Goal: Task Accomplishment & Management: Use online tool/utility

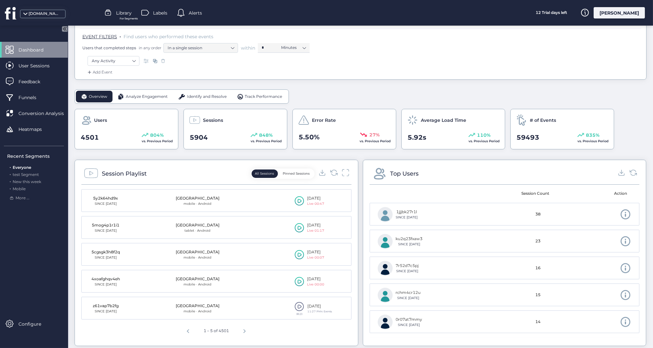
scroll to position [118, 0]
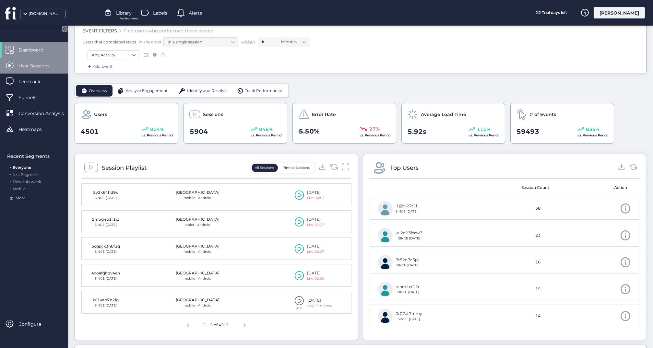
click at [36, 68] on span "User Sessions" at bounding box center [38, 65] width 41 height 7
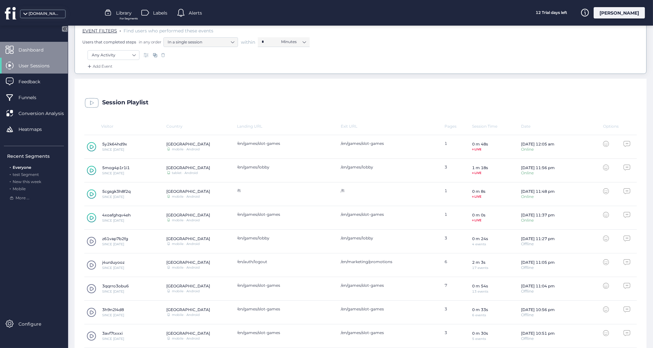
click at [33, 51] on span "Dashboard" at bounding box center [35, 49] width 35 height 7
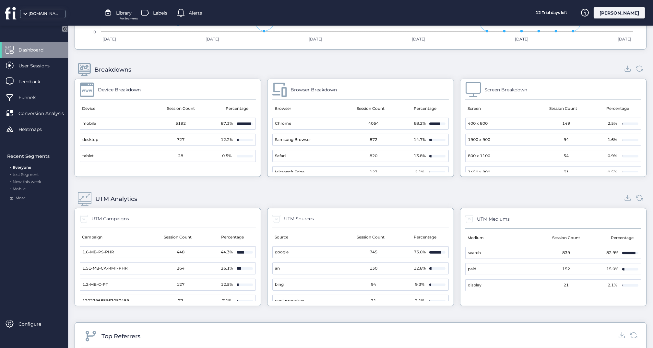
scroll to position [593, 0]
click at [26, 13] on span at bounding box center [25, 16] width 6 height 6
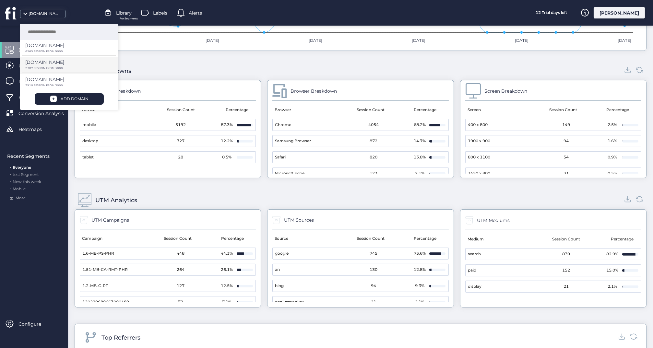
click at [33, 49] on p "[DOMAIN_NAME]" at bounding box center [44, 45] width 39 height 7
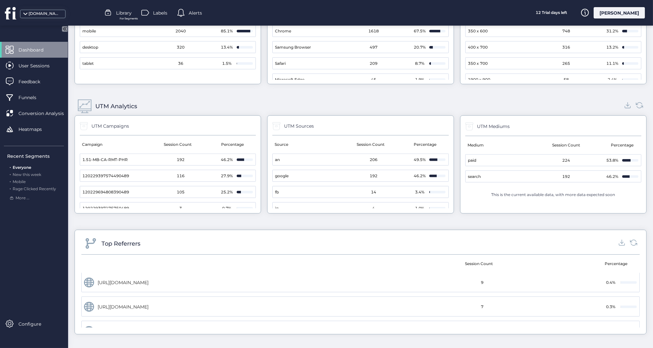
scroll to position [176, 0]
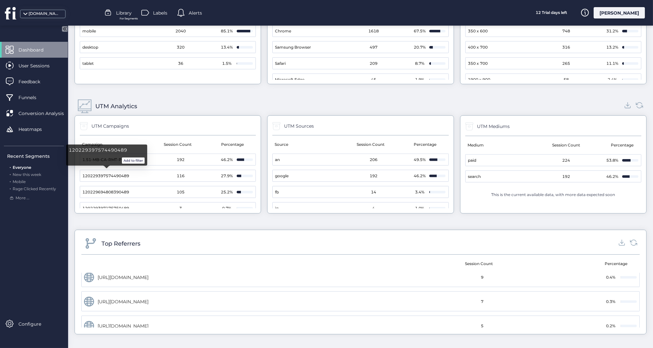
click at [114, 173] on span "120229397574490489" at bounding box center [105, 176] width 47 height 6
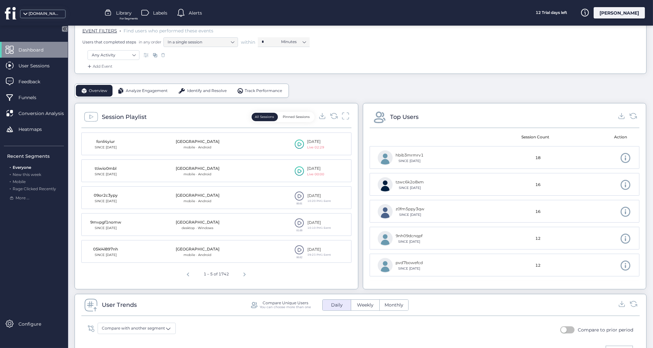
scroll to position [120, 0]
click at [300, 143] on icon at bounding box center [299, 143] width 9 height 10
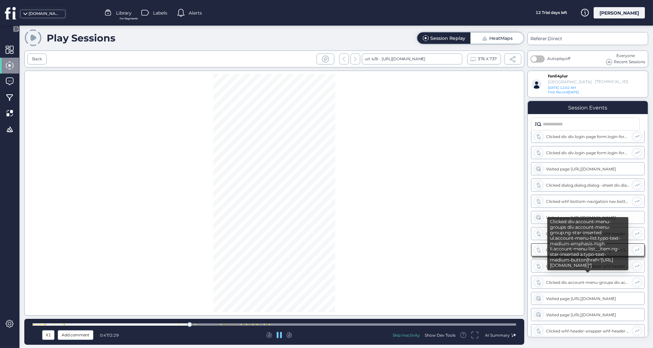
scroll to position [68, 0]
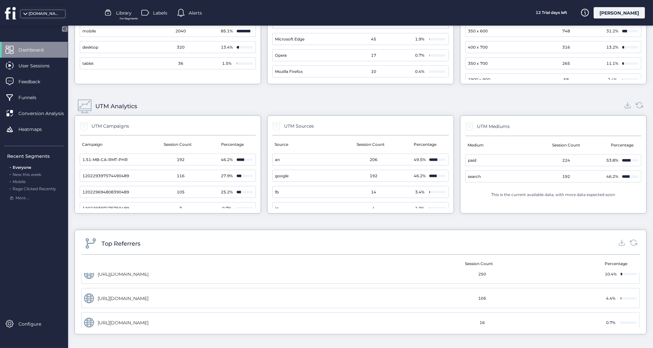
scroll to position [58, 0]
click at [121, 173] on span "120229397574490489" at bounding box center [105, 176] width 47 height 6
click at [132, 160] on button "Add to filter" at bounding box center [133, 161] width 23 height 6
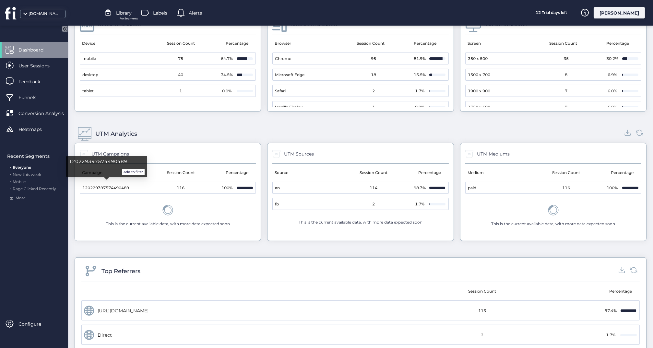
click at [115, 185] on span "120229397574490489" at bounding box center [105, 188] width 47 height 6
click at [131, 171] on button "Add to filter" at bounding box center [133, 172] width 23 height 6
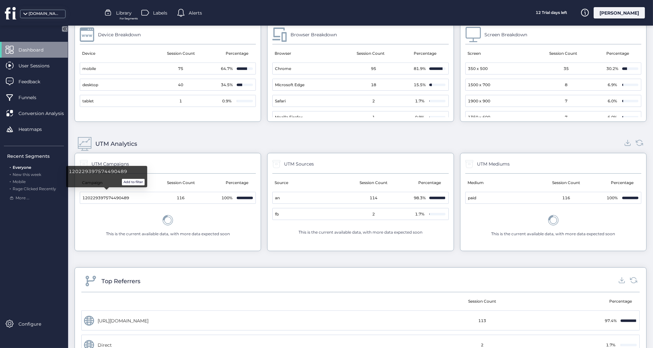
click at [120, 195] on span "120229397574490489" at bounding box center [105, 198] width 47 height 6
click at [131, 183] on button "Add to filter" at bounding box center [133, 182] width 23 height 6
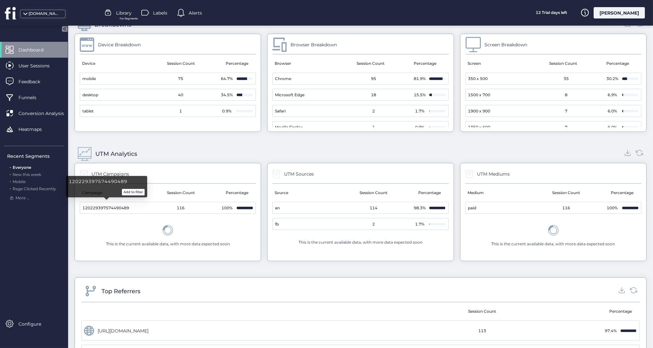
click at [125, 205] on span "120229397574490489" at bounding box center [105, 208] width 47 height 6
click at [135, 191] on button "Add to filter" at bounding box center [133, 192] width 23 height 6
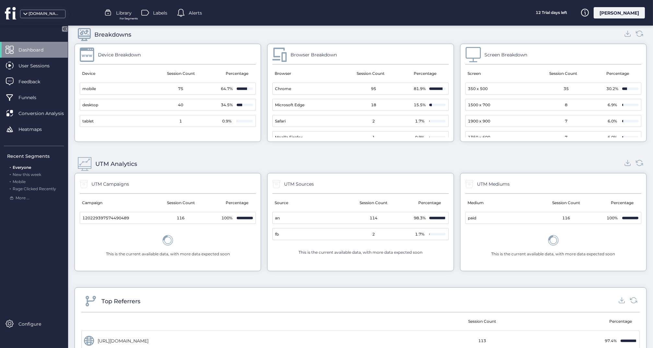
click at [89, 184] on div "UTM Campaigns" at bounding box center [104, 184] width 49 height 12
click at [83, 183] on icon at bounding box center [84, 184] width 8 height 8
click at [84, 163] on span at bounding box center [85, 164] width 14 height 14
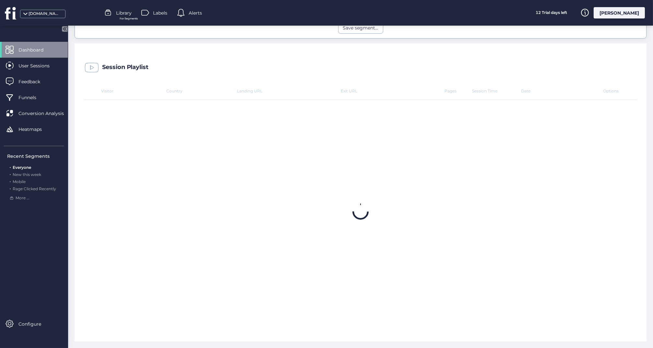
scroll to position [210, 0]
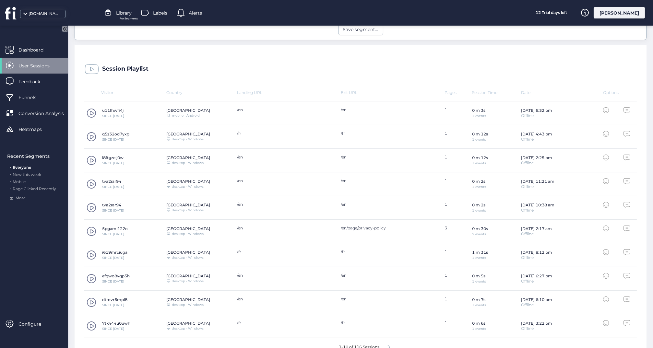
click at [29, 62] on span "User Sessions" at bounding box center [38, 65] width 41 height 7
click at [31, 49] on span "Dashboard" at bounding box center [35, 49] width 35 height 7
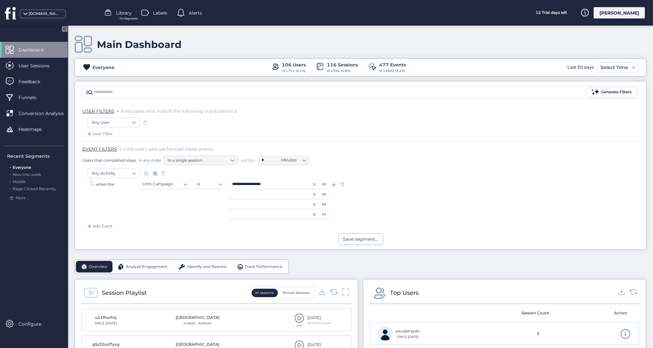
click at [145, 121] on span at bounding box center [145, 122] width 6 height 6
click at [315, 184] on icon at bounding box center [314, 184] width 5 height 3
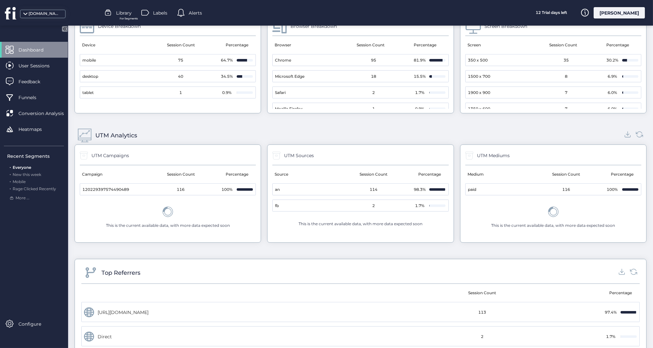
scroll to position [635, 0]
click at [46, 61] on div "User Sessions" at bounding box center [34, 66] width 68 height 16
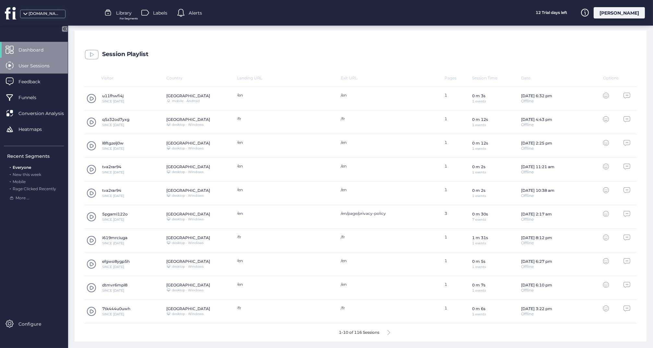
scroll to position [192, 0]
click at [39, 49] on span "Dashboard" at bounding box center [35, 49] width 35 height 7
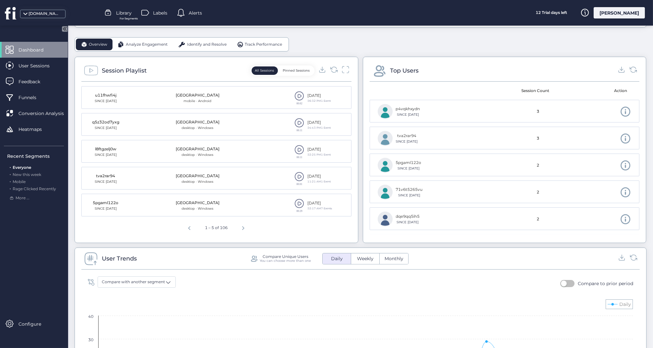
click at [39, 49] on span "Dashboard" at bounding box center [35, 49] width 35 height 7
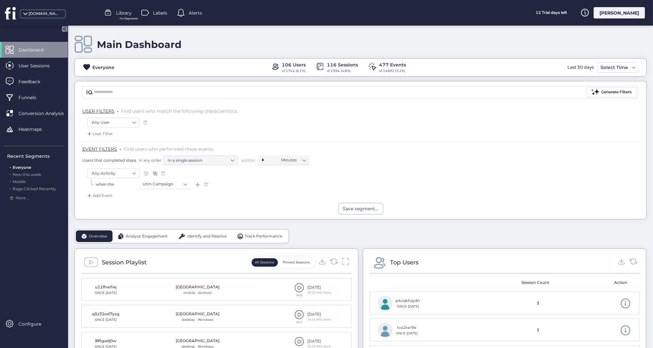
click at [206, 183] on span at bounding box center [206, 184] width 6 height 6
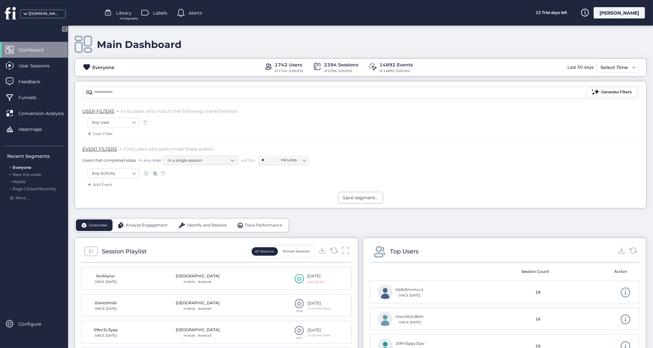
click at [162, 172] on span at bounding box center [163, 173] width 6 height 6
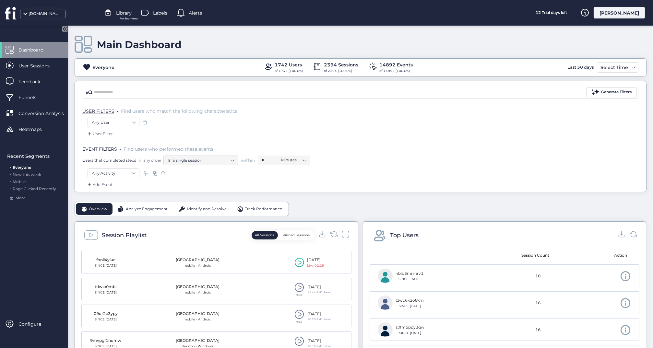
click at [162, 172] on span at bounding box center [163, 173] width 6 height 6
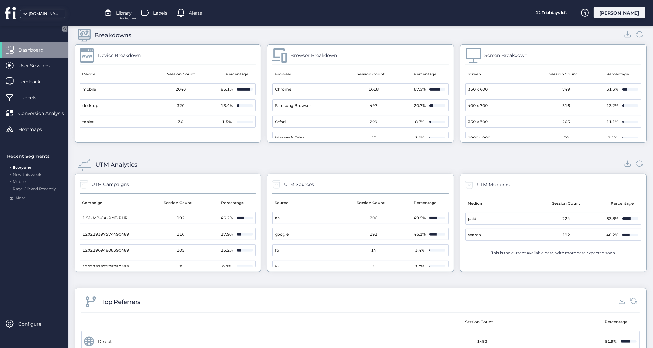
scroll to position [583, 0]
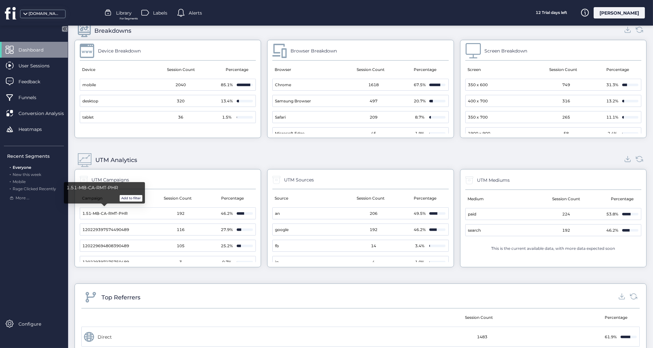
click at [128, 198] on button "Add to filter" at bounding box center [131, 198] width 23 height 6
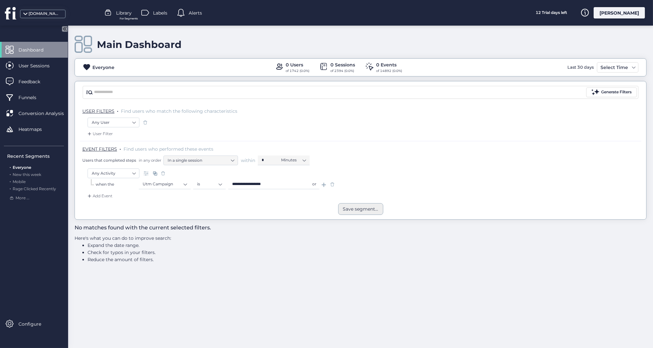
click at [351, 210] on div "Save segment..." at bounding box center [360, 209] width 35 height 7
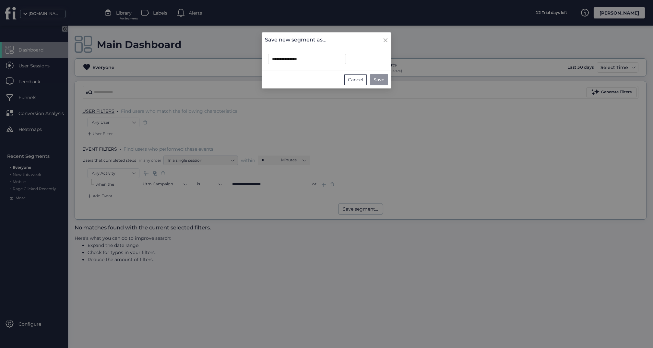
click at [381, 77] on span "Save" at bounding box center [379, 79] width 11 height 7
type input "**********"
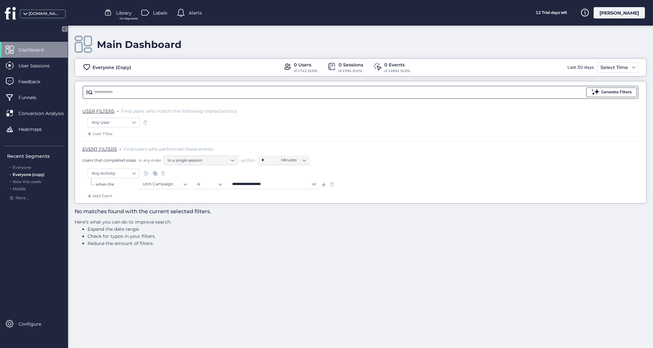
click at [619, 91] on div "Generate Filters" at bounding box center [616, 92] width 30 height 6
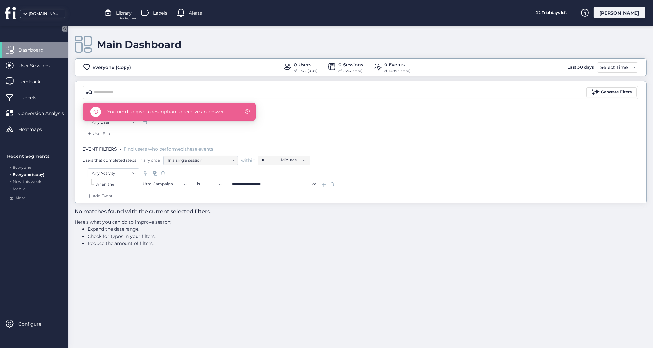
click at [480, 153] on div "EVENT FILTERS . Find users who performed these events Users that completed step…" at bounding box center [361, 155] width 559 height 19
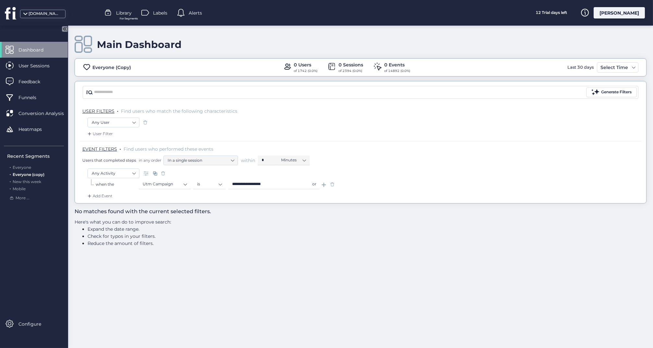
click at [254, 184] on input "**********" at bounding box center [268, 185] width 81 height 10
click at [323, 184] on span at bounding box center [324, 184] width 6 height 6
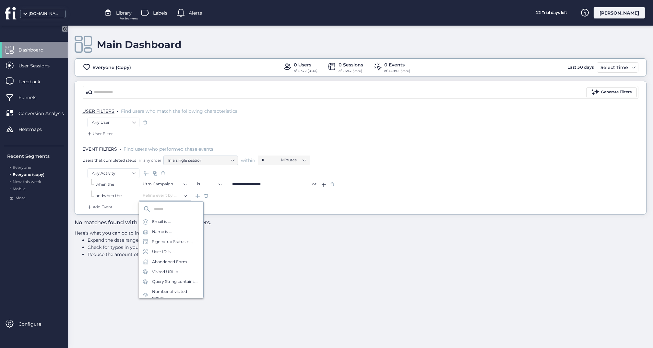
click at [323, 184] on span at bounding box center [324, 184] width 6 height 6
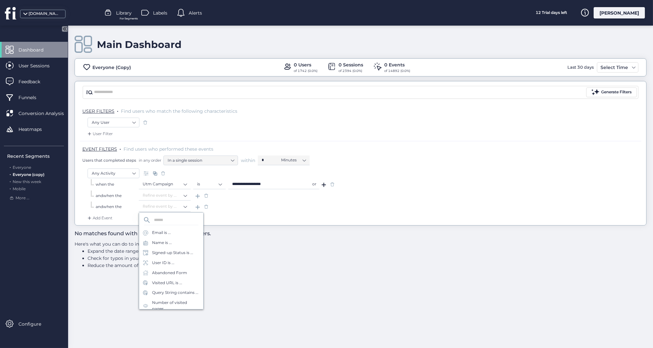
click at [323, 184] on span at bounding box center [324, 184] width 6 height 6
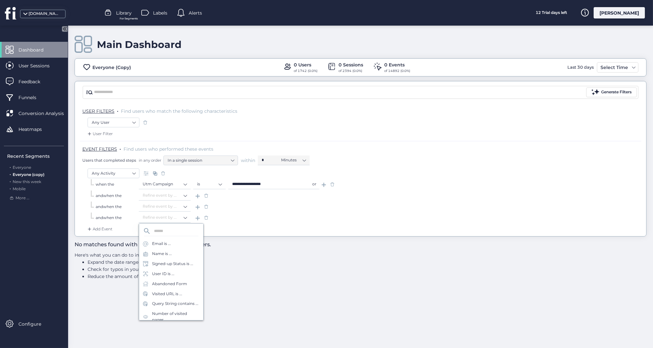
click at [205, 219] on span at bounding box center [206, 218] width 6 height 6
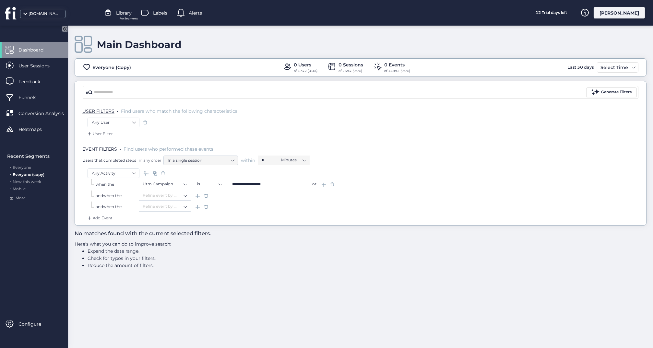
click at [204, 208] on span at bounding box center [206, 207] width 6 height 6
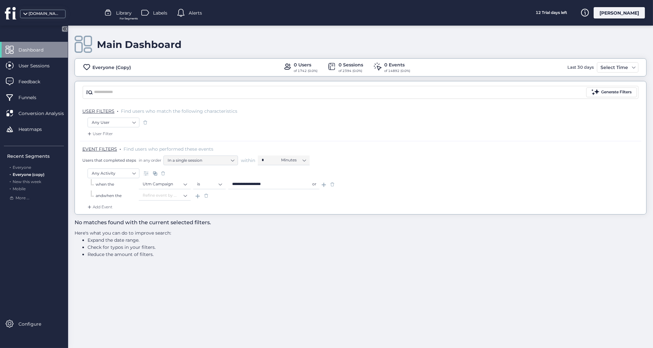
click at [203, 195] on span at bounding box center [206, 196] width 6 height 6
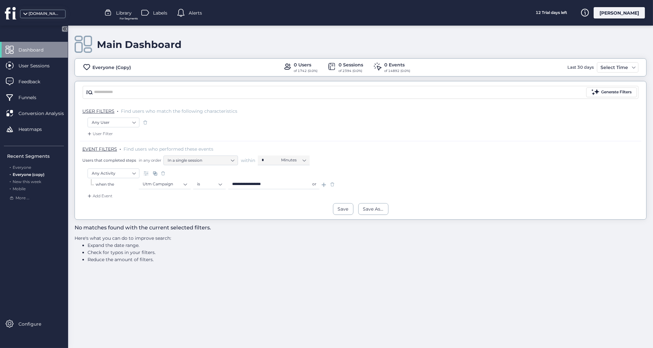
click at [329, 184] on span at bounding box center [332, 184] width 6 height 6
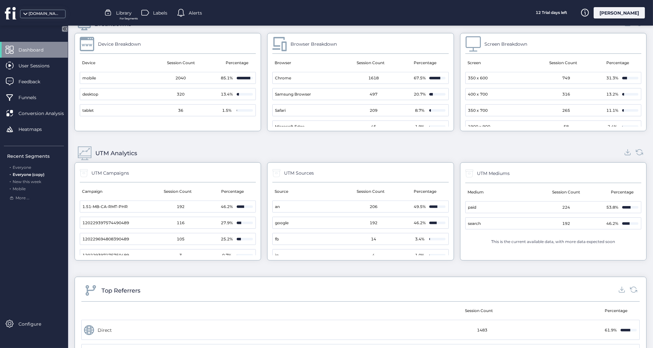
scroll to position [629, 0]
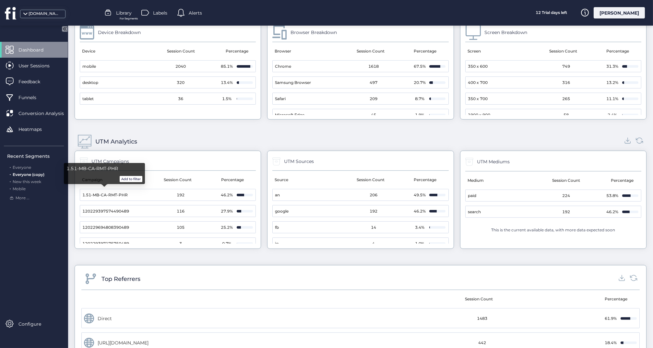
click at [132, 178] on button "Add to filter" at bounding box center [131, 179] width 23 height 6
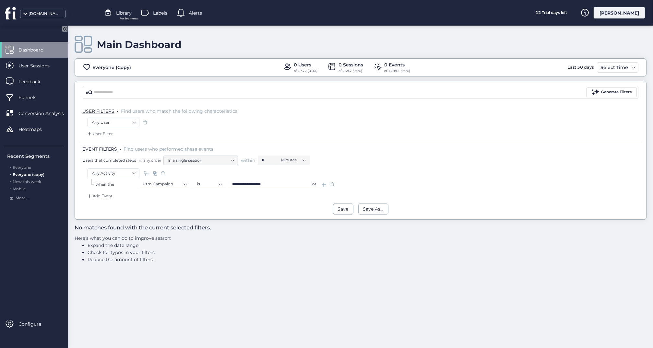
click at [330, 184] on span at bounding box center [332, 184] width 6 height 6
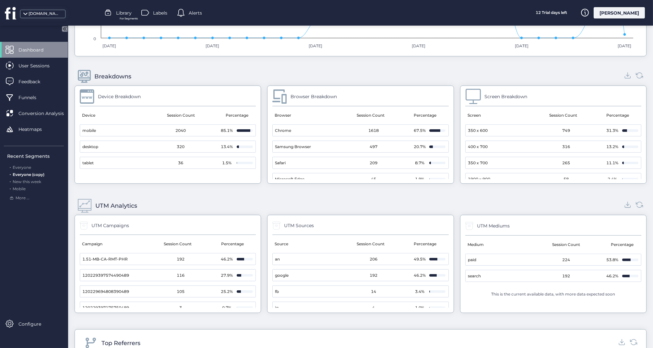
scroll to position [592, 0]
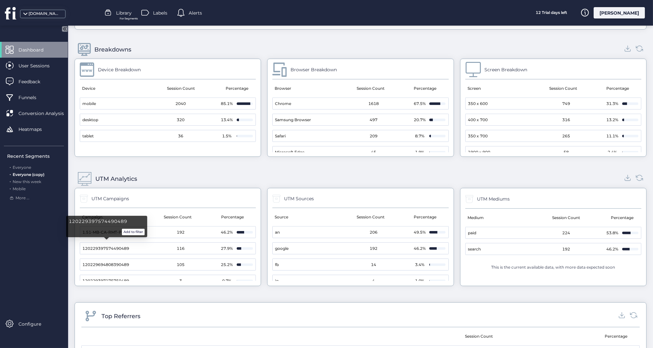
click at [129, 231] on button "Add to filter" at bounding box center [133, 232] width 23 height 6
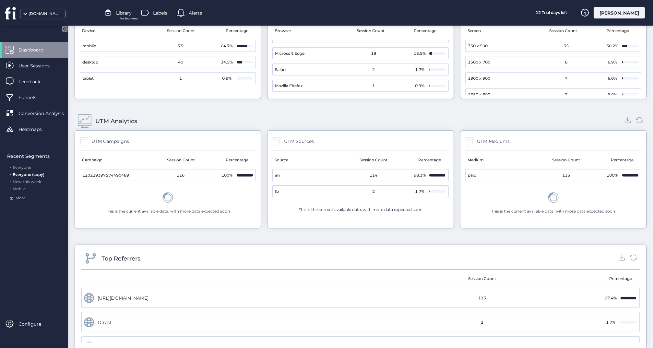
scroll to position [654, 0]
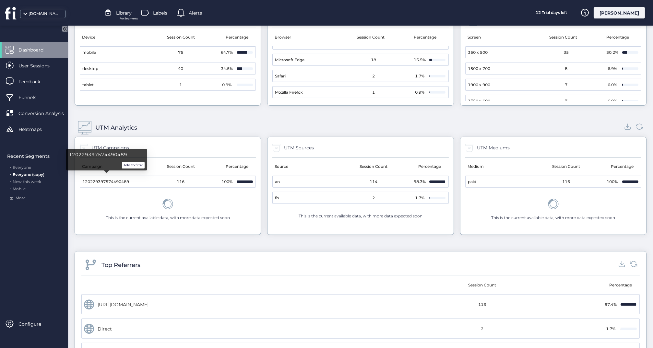
drag, startPoint x: 133, startPoint y: 179, endPoint x: 108, endPoint y: 179, distance: 24.3
click at [108, 179] on mat-cell "120229397574490489" at bounding box center [110, 181] width 61 height 11
click at [108, 179] on span "120229397574490489" at bounding box center [105, 182] width 47 height 6
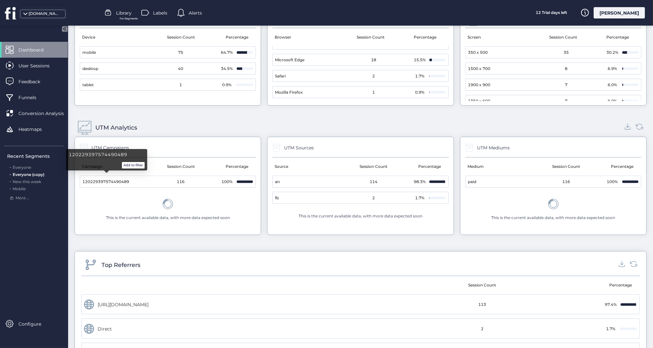
click at [105, 179] on span "120229397574490489" at bounding box center [105, 182] width 47 height 6
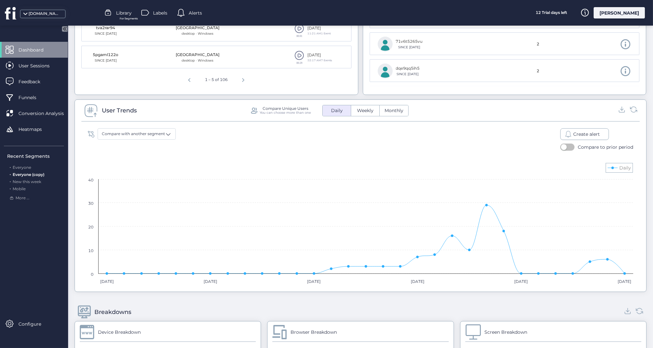
scroll to position [339, 0]
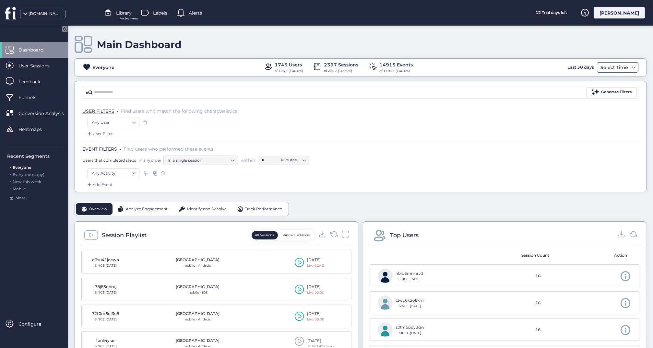
click at [613, 67] on div "Select Time" at bounding box center [614, 68] width 31 height 8
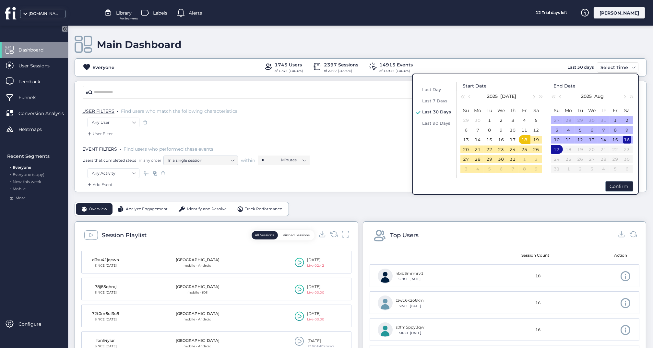
click at [626, 138] on div "16" at bounding box center [627, 140] width 8 height 8
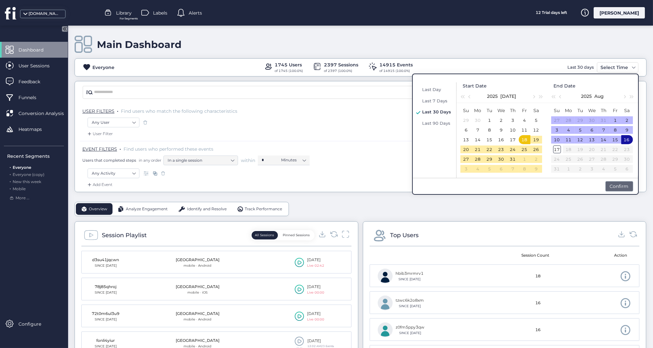
click at [616, 185] on div "Confirm" at bounding box center [619, 186] width 28 height 10
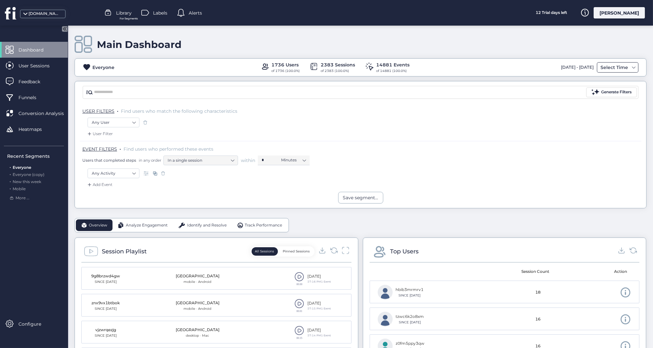
click at [620, 67] on div "Select Time" at bounding box center [614, 68] width 31 height 8
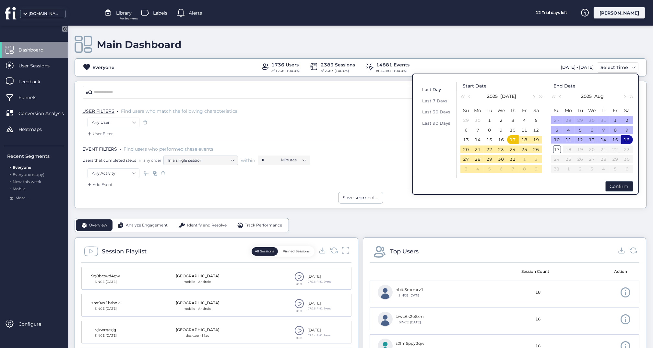
click at [437, 88] on span "Last Day" at bounding box center [431, 89] width 19 height 5
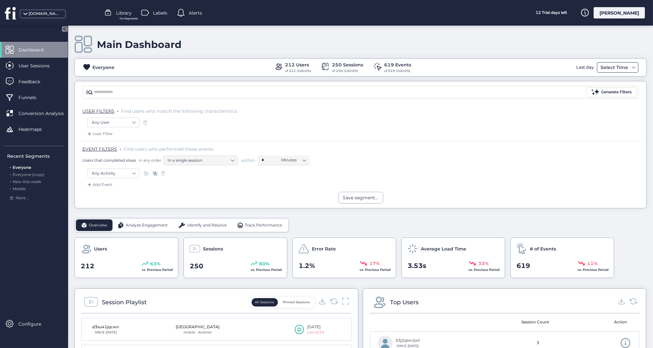
click at [619, 65] on div "Select Time" at bounding box center [614, 68] width 31 height 8
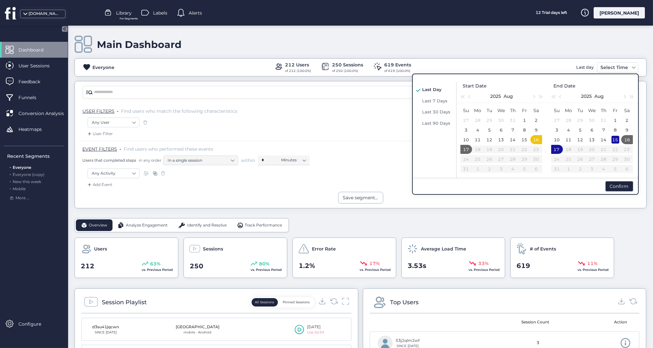
click at [615, 141] on div "15" at bounding box center [616, 140] width 8 height 8
click at [627, 139] on div "16" at bounding box center [628, 140] width 8 height 8
click at [627, 139] on div "16" at bounding box center [627, 140] width 8 height 8
click at [618, 184] on div "Confirm" at bounding box center [619, 186] width 28 height 10
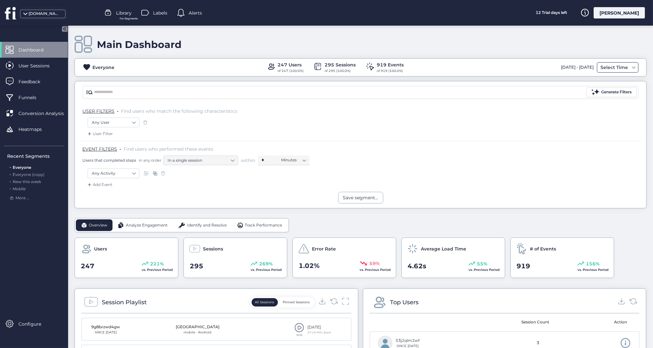
click at [611, 67] on div "Select Time" at bounding box center [614, 68] width 31 height 8
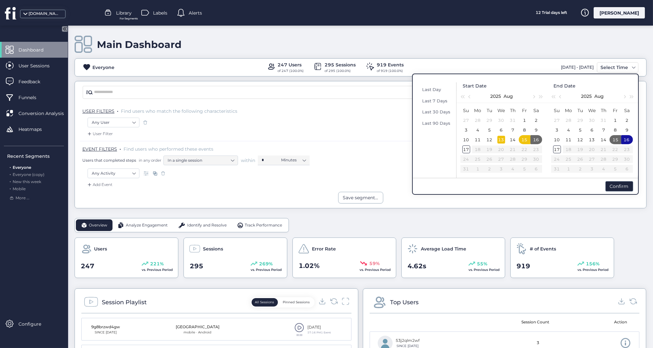
click at [502, 140] on div "13" at bounding box center [501, 140] width 8 height 8
click at [536, 138] on div "16" at bounding box center [536, 140] width 8 height 8
click at [615, 185] on div "Confirm" at bounding box center [619, 186] width 28 height 10
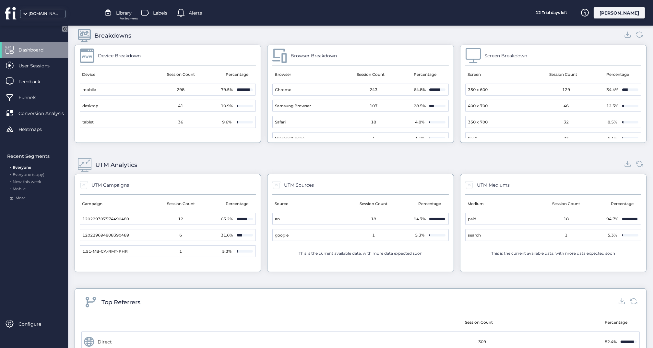
scroll to position [601, 0]
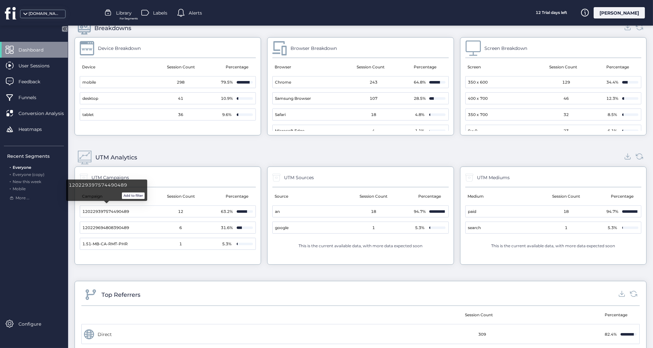
drag, startPoint x: 137, startPoint y: 208, endPoint x: 112, endPoint y: 208, distance: 25.3
click at [112, 208] on mat-cell "120229397574490489" at bounding box center [110, 211] width 61 height 11
drag, startPoint x: 136, startPoint y: 211, endPoint x: 113, endPoint y: 209, distance: 22.1
click at [113, 209] on mat-cell "120229397574490489" at bounding box center [110, 211] width 61 height 11
drag, startPoint x: 130, startPoint y: 210, endPoint x: 115, endPoint y: 209, distance: 15.0
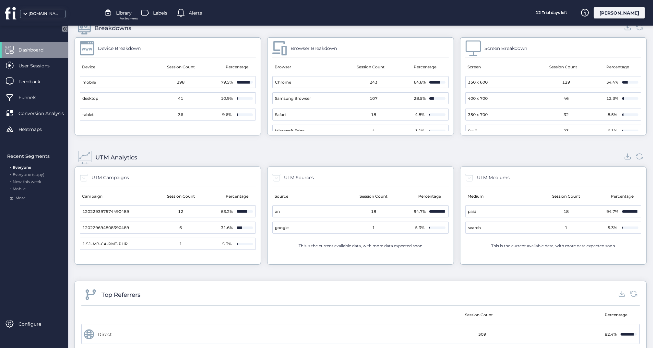
click at [115, 209] on span "120229397574490489" at bounding box center [105, 212] width 47 height 6
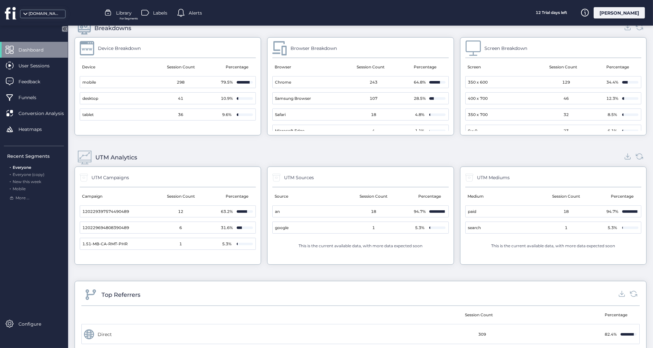
click at [115, 209] on span "120229397574490489" at bounding box center [105, 212] width 47 height 6
drag, startPoint x: 82, startPoint y: 208, endPoint x: 110, endPoint y: 209, distance: 27.2
click at [110, 209] on span "120229397574490489" at bounding box center [105, 212] width 47 height 6
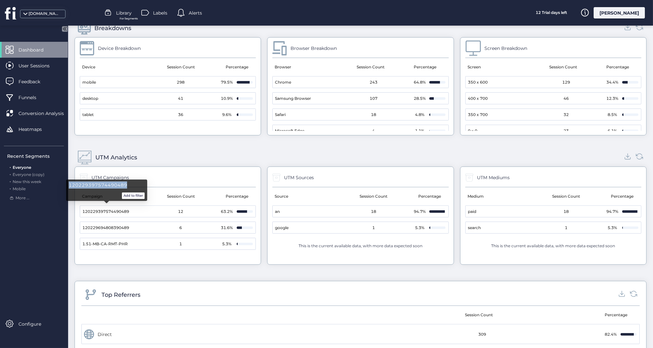
click at [117, 187] on span "120229397574490489" at bounding box center [107, 185] width 76 height 7
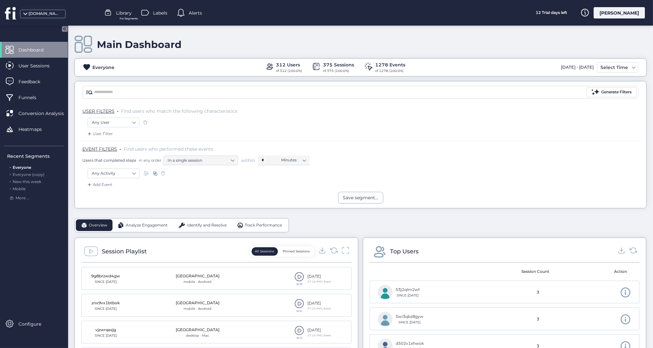
scroll to position [0, 0]
click at [617, 65] on div "Select Time" at bounding box center [614, 68] width 31 height 8
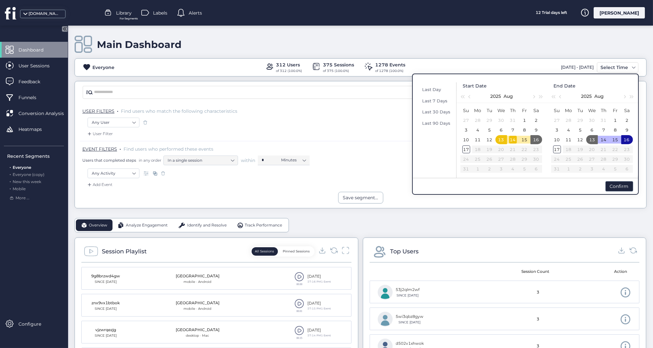
click at [513, 140] on div "14" at bounding box center [513, 140] width 8 height 8
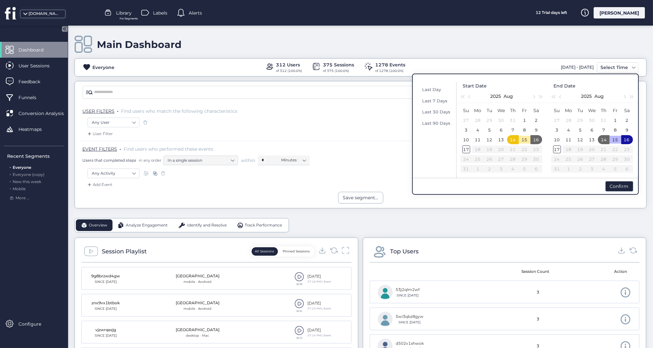
click at [513, 140] on div "14" at bounding box center [513, 140] width 8 height 8
click at [615, 185] on div "Confirm" at bounding box center [619, 186] width 28 height 10
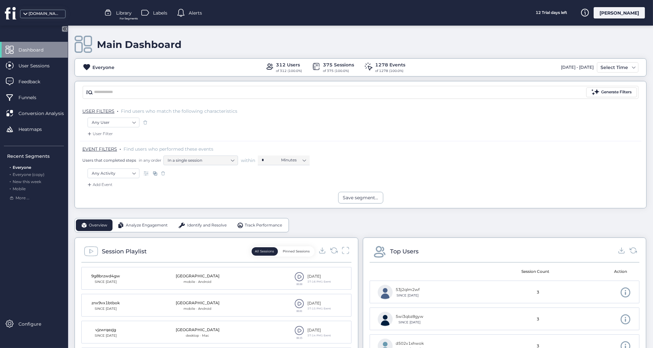
click at [580, 65] on div "[DATE] - [DATE]" at bounding box center [577, 67] width 36 height 10
click at [604, 66] on div "Select Time" at bounding box center [614, 68] width 31 height 8
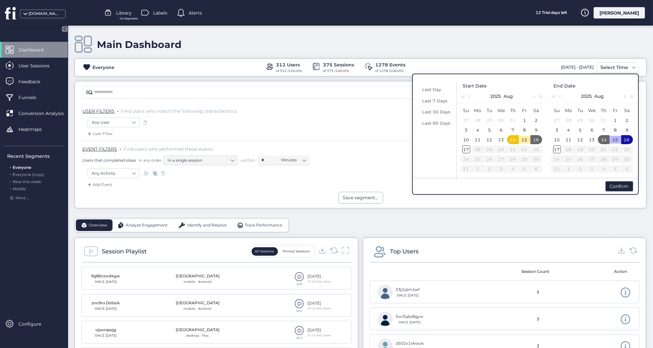
click at [514, 137] on div "14" at bounding box center [513, 140] width 8 height 8
click at [602, 138] on div "14" at bounding box center [604, 140] width 8 height 8
click at [615, 183] on div "Confirm" at bounding box center [619, 186] width 28 height 10
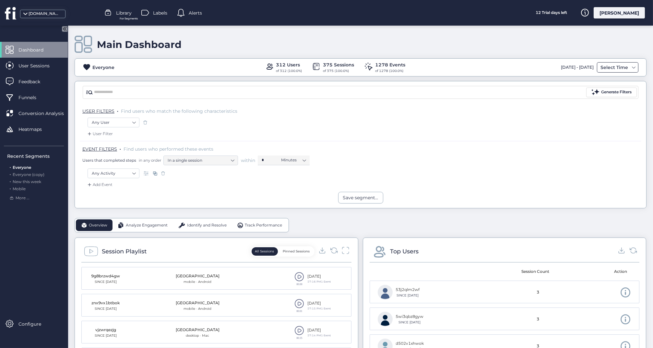
click at [615, 64] on div "Select Time" at bounding box center [614, 68] width 31 height 8
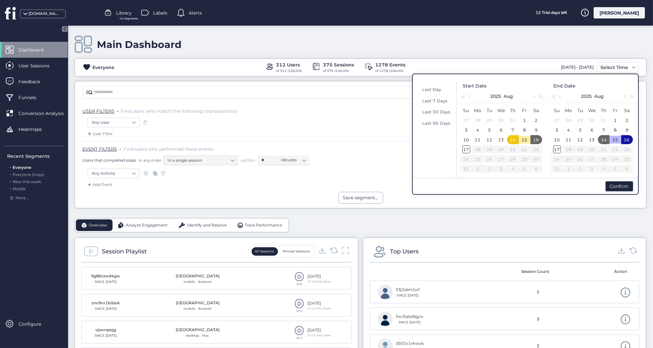
click at [520, 140] on td "15" at bounding box center [525, 140] width 12 height 10
click at [511, 139] on div "14" at bounding box center [513, 140] width 8 height 8
click at [525, 141] on div "15" at bounding box center [525, 140] width 8 height 8
click at [535, 141] on div "16" at bounding box center [536, 140] width 8 height 8
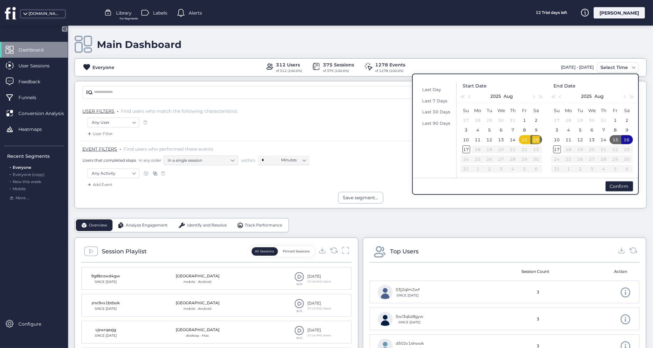
click at [535, 141] on div "16" at bounding box center [536, 140] width 8 height 8
click at [613, 188] on div "Confirm" at bounding box center [619, 186] width 28 height 10
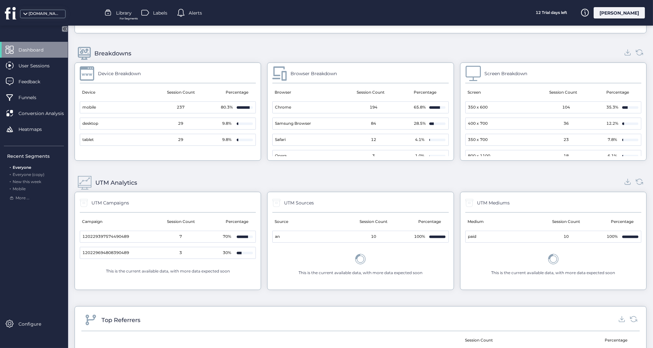
scroll to position [628, 0]
click at [49, 16] on div "[DOMAIN_NAME]" at bounding box center [45, 14] width 32 height 6
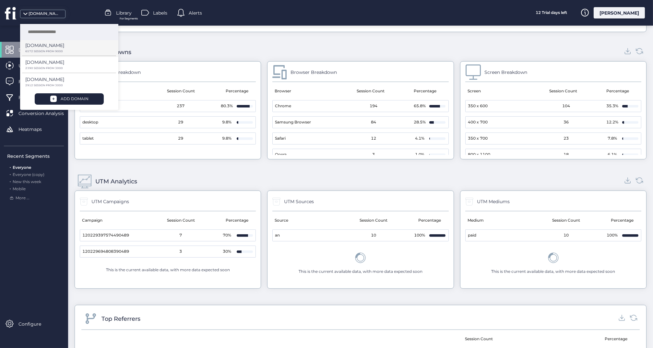
click at [44, 48] on p "[DOMAIN_NAME]" at bounding box center [44, 45] width 39 height 7
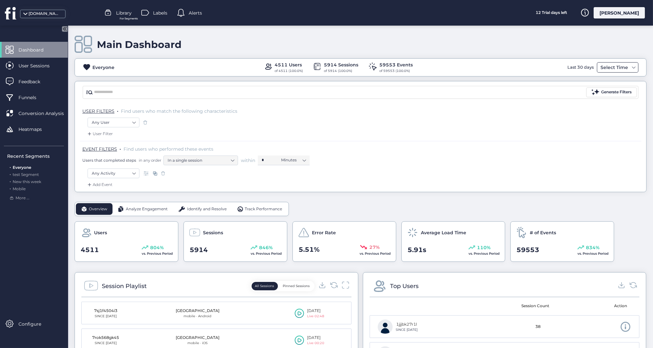
click at [614, 67] on div "Select Time" at bounding box center [614, 68] width 31 height 8
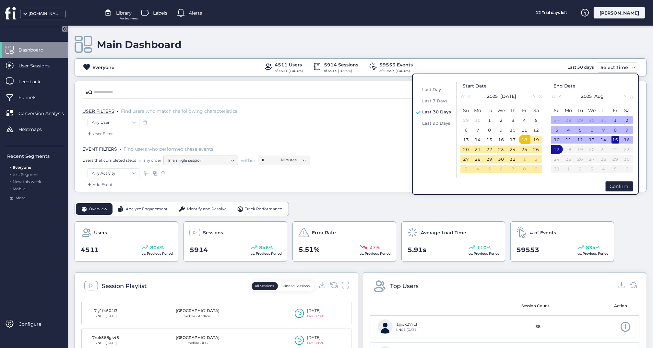
click at [617, 139] on div "15" at bounding box center [616, 140] width 8 height 8
click at [627, 139] on div "16" at bounding box center [627, 140] width 8 height 8
click at [618, 188] on div "Confirm" at bounding box center [619, 186] width 28 height 10
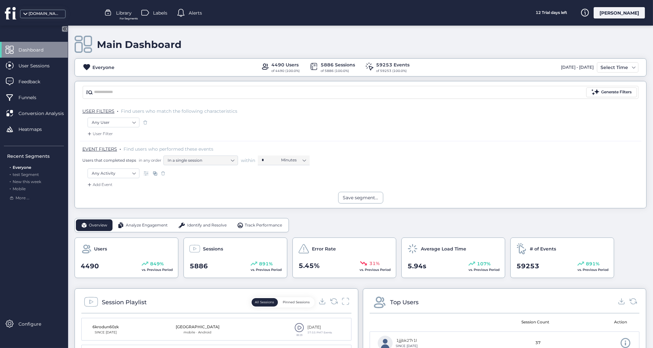
click at [580, 65] on div "[DATE] - [DATE]" at bounding box center [577, 67] width 36 height 10
click at [611, 68] on div "Select Time" at bounding box center [614, 68] width 31 height 8
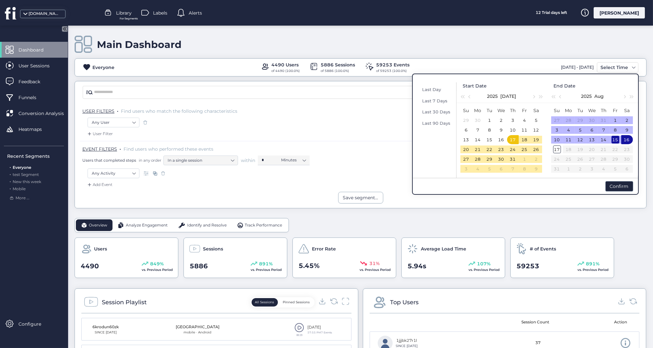
click at [616, 138] on div "15" at bounding box center [616, 140] width 8 height 8
click at [625, 96] on span "button" at bounding box center [624, 96] width 3 height 3
click at [560, 96] on span "button" at bounding box center [560, 96] width 3 height 3
click at [614, 139] on div "15" at bounding box center [615, 140] width 8 height 8
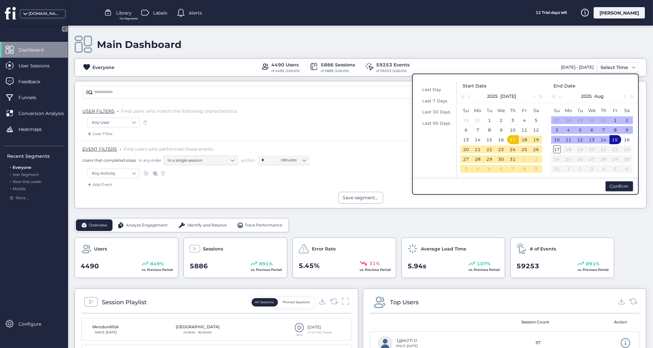
click at [614, 139] on div "15" at bounding box center [615, 140] width 8 height 8
click at [628, 139] on div "16" at bounding box center [627, 140] width 8 height 8
click at [619, 139] on div "15" at bounding box center [616, 140] width 8 height 8
click at [619, 139] on div "15" at bounding box center [615, 140] width 8 height 8
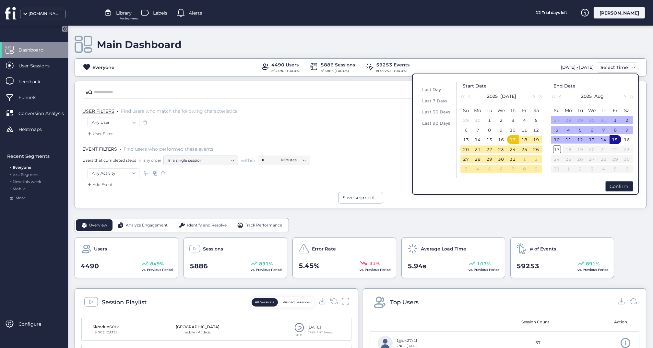
click at [619, 156] on table "Su Mo Tu We Th Fr Sa 27 28 29 30 31 1 2 3 4 5 6 7 8 9 10 11 12 13 14 15 16 17 1…" at bounding box center [592, 140] width 82 height 68
click at [619, 157] on table "Su Mo Tu We Th Fr Sa 27 28 29 30 31 1 2 3 4 5 6 7 8 9 10 11 12 13 14 15 16 17 1…" at bounding box center [592, 140] width 82 height 68
click at [623, 139] on div "16" at bounding box center [627, 140] width 8 height 8
click at [617, 139] on div "15" at bounding box center [616, 140] width 8 height 8
click at [617, 139] on div "15" at bounding box center [615, 140] width 8 height 8
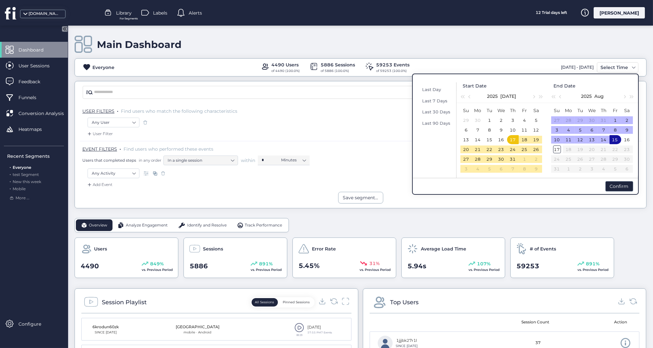
click at [617, 139] on div "15" at bounding box center [615, 140] width 8 height 8
click at [523, 137] on div "18" at bounding box center [525, 140] width 8 height 8
click at [526, 153] on div "25" at bounding box center [525, 150] width 8 height 8
click at [528, 170] on div "8" at bounding box center [525, 169] width 8 height 8
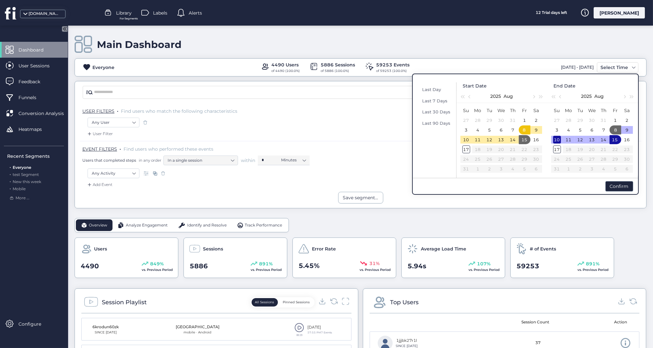
click at [559, 139] on div "10" at bounding box center [557, 140] width 8 height 8
click at [572, 141] on div "11" at bounding box center [569, 140] width 8 height 8
click at [598, 139] on td "14" at bounding box center [604, 140] width 12 height 10
click at [615, 138] on div "15" at bounding box center [616, 140] width 8 height 8
click at [497, 171] on table "Su Mo Tu We Th Fr Sa 27 28 29 30 31 1 2 3 4 5 6 7 8 9 10 11 12 13 14 15 16 17 1…" at bounding box center [501, 140] width 82 height 68
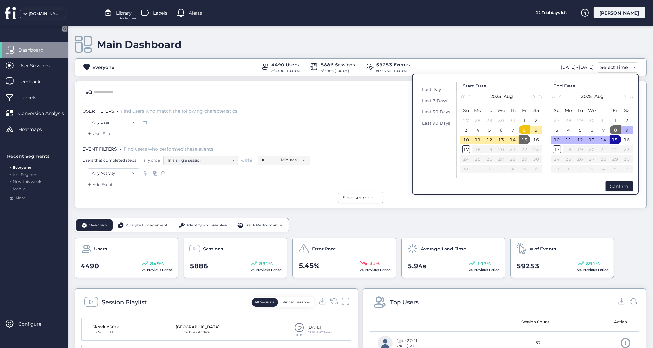
click at [496, 141] on td "13" at bounding box center [501, 140] width 12 height 10
click at [525, 141] on div "15" at bounding box center [524, 140] width 8 height 8
click at [515, 140] on div "14" at bounding box center [513, 140] width 8 height 8
click at [524, 139] on div "15" at bounding box center [524, 140] width 8 height 8
click at [537, 138] on div "16" at bounding box center [536, 140] width 8 height 8
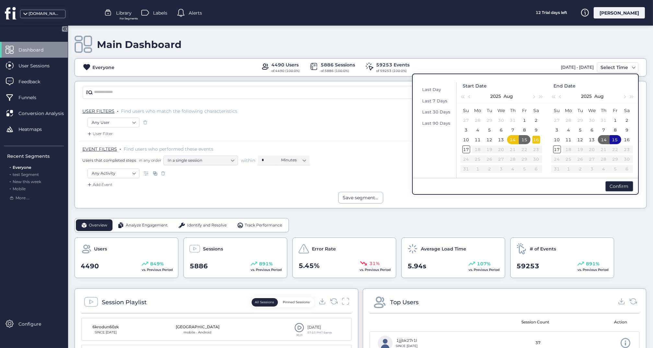
click at [535, 139] on div "16" at bounding box center [536, 140] width 8 height 8
click at [524, 139] on div "15" at bounding box center [524, 140] width 8 height 8
click at [527, 140] on div "15" at bounding box center [524, 140] width 8 height 8
click at [536, 139] on div "16" at bounding box center [536, 140] width 8 height 8
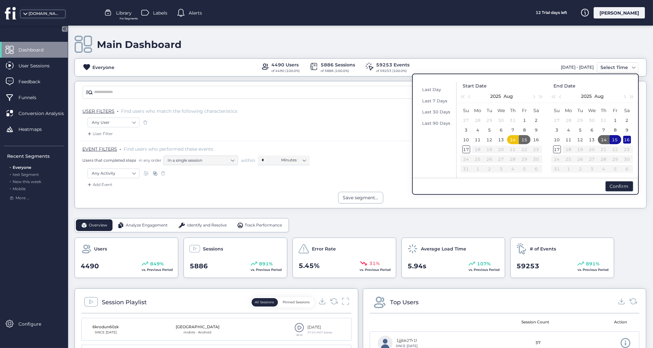
click at [627, 141] on div "16" at bounding box center [627, 140] width 8 height 8
click at [618, 140] on div "15" at bounding box center [616, 140] width 8 height 8
click at [626, 140] on div "16" at bounding box center [627, 140] width 8 height 8
click at [526, 140] on div "15" at bounding box center [525, 140] width 8 height 8
click at [615, 185] on div "Confirm" at bounding box center [619, 186] width 28 height 10
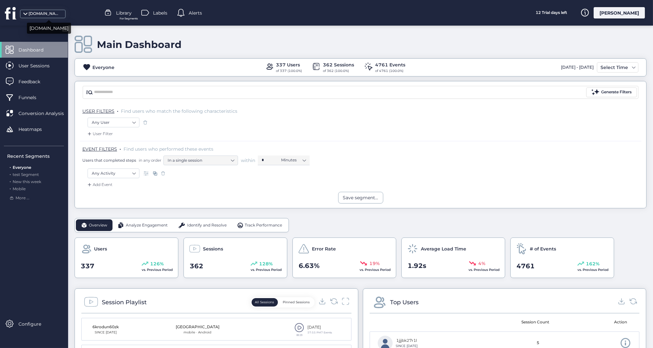
click at [51, 13] on div "[DOMAIN_NAME]" at bounding box center [45, 14] width 32 height 6
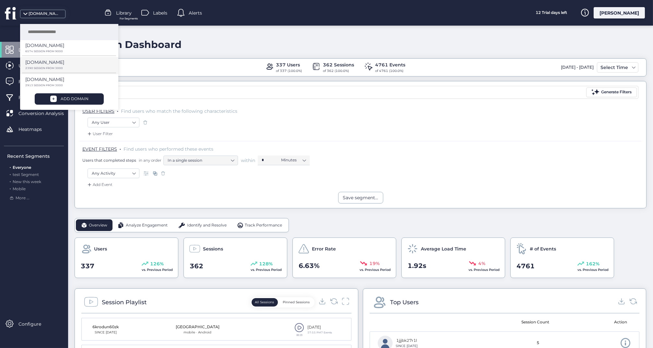
click at [51, 62] on div "[DOMAIN_NAME]" at bounding box center [66, 65] width 83 height 12
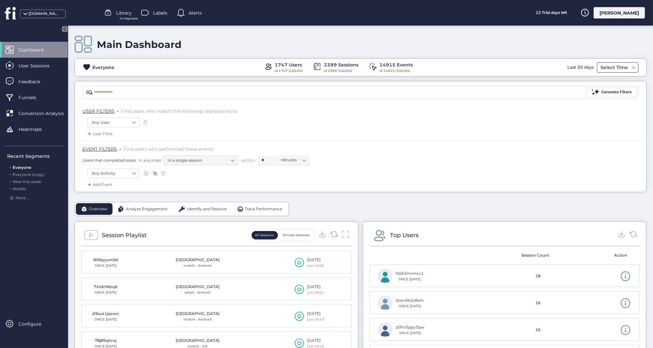
click at [615, 67] on div "Select Time" at bounding box center [614, 68] width 31 height 8
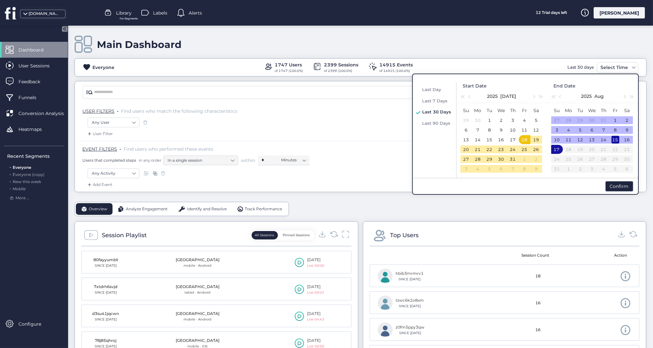
click at [614, 141] on div "15" at bounding box center [616, 140] width 8 height 8
click at [627, 141] on div "16" at bounding box center [627, 140] width 8 height 8
click at [619, 141] on div "15" at bounding box center [616, 140] width 8 height 8
click at [626, 141] on div "16" at bounding box center [627, 140] width 8 height 8
click at [619, 141] on div "15" at bounding box center [616, 140] width 8 height 8
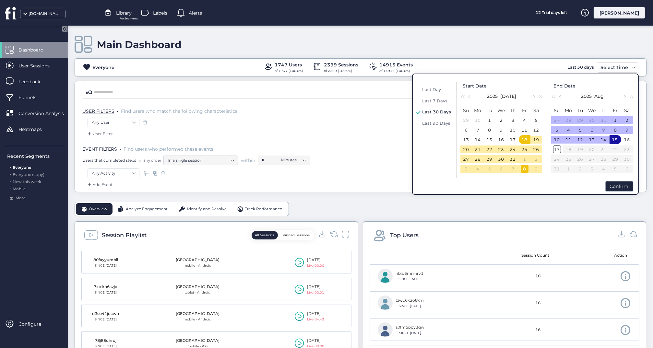
click at [522, 172] on div "8" at bounding box center [525, 169] width 8 height 8
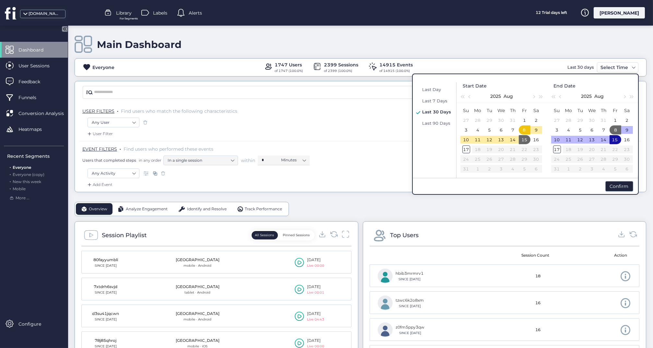
click at [614, 145] on table "Su Mo Tu We Th Fr Sa 27 28 29 30 31 1 2 3 4 5 6 7 8 9 10 11 12 13 14 15 16 17 1…" at bounding box center [592, 140] width 82 height 68
click at [615, 139] on div "15" at bounding box center [615, 140] width 8 height 8
click at [626, 140] on div "16" at bounding box center [627, 140] width 8 height 8
click at [618, 141] on div "15" at bounding box center [616, 140] width 8 height 8
click at [522, 141] on div "15" at bounding box center [524, 140] width 8 height 8
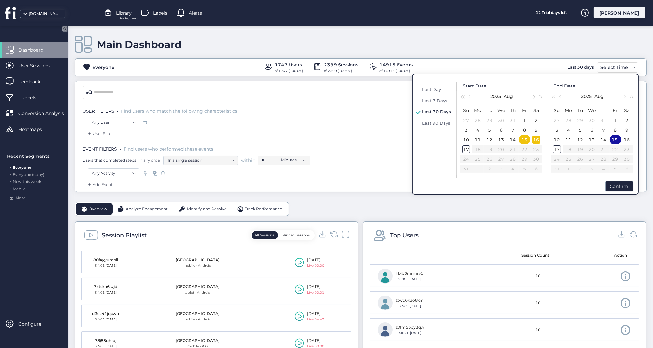
click at [536, 141] on div "16" at bounding box center [536, 140] width 8 height 8
click at [621, 187] on div "Confirm" at bounding box center [619, 186] width 28 height 10
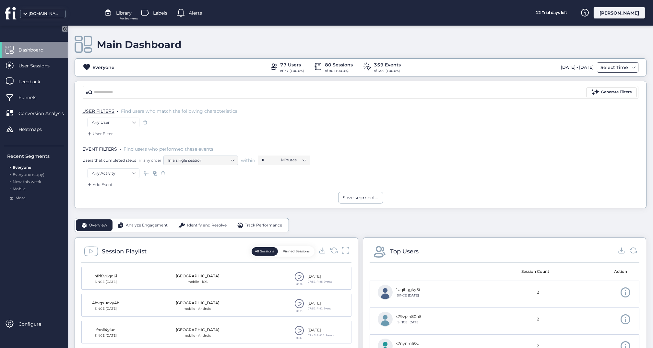
click at [602, 66] on div "Select Time" at bounding box center [614, 68] width 31 height 8
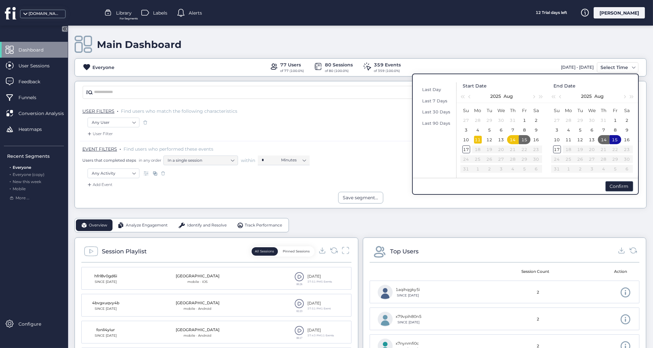
click at [478, 140] on div "11" at bounding box center [478, 140] width 8 height 8
click at [534, 137] on div "16" at bounding box center [536, 140] width 8 height 8
click at [631, 139] on td "16" at bounding box center [627, 140] width 12 height 10
click at [618, 187] on div "Confirm" at bounding box center [619, 186] width 28 height 10
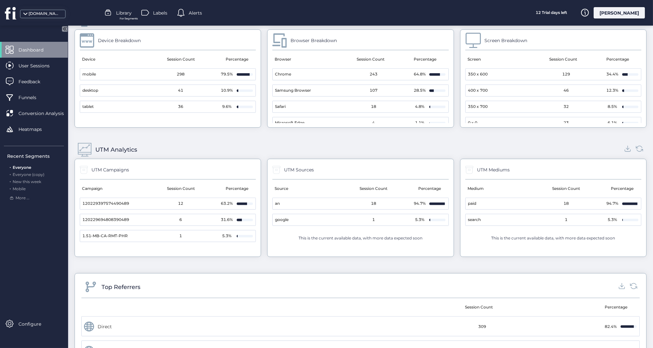
scroll to position [660, 0]
click at [128, 198] on div "120229397574490489 Add to filter" at bounding box center [106, 185] width 81 height 26
click at [129, 187] on button "Add to filter" at bounding box center [133, 188] width 23 height 6
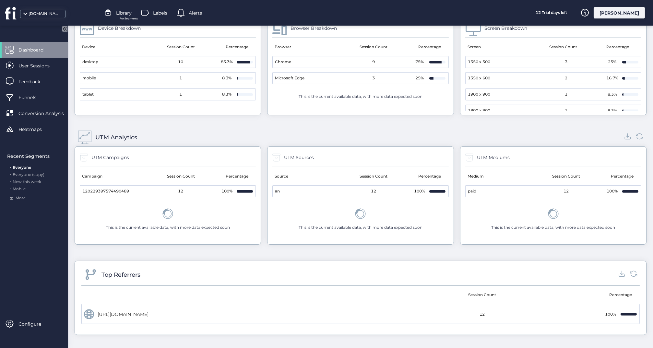
scroll to position [684, 0]
click at [86, 132] on span at bounding box center [85, 138] width 14 height 14
click at [103, 133] on div "UTM Analytics" at bounding box center [116, 137] width 42 height 9
click at [142, 311] on div "[URL][DOMAIN_NAME]" at bounding box center [146, 314] width 97 height 7
click at [36, 16] on div "[DOMAIN_NAME]" at bounding box center [45, 14] width 32 height 6
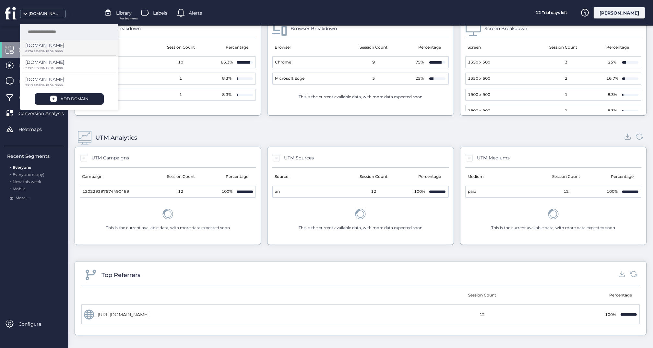
click at [44, 48] on p "[DOMAIN_NAME]" at bounding box center [44, 45] width 39 height 7
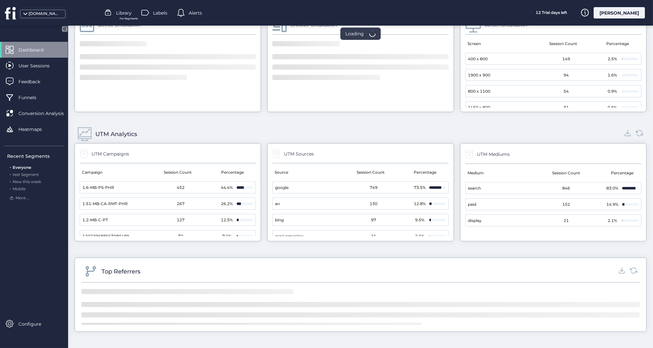
scroll to position [606, 0]
